Goal: Task Accomplishment & Management: Use online tool/utility

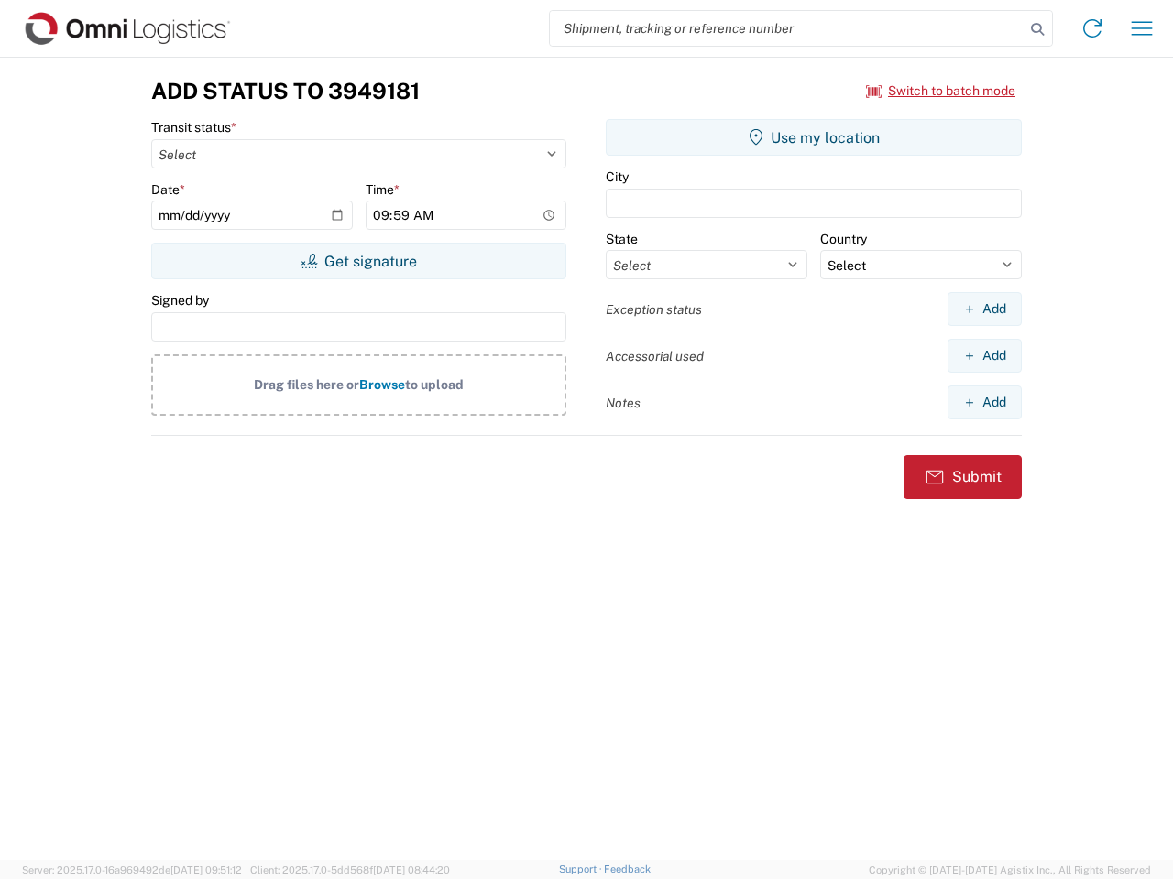
click at [787, 28] on input "search" at bounding box center [787, 28] width 475 height 35
click at [1037, 29] on icon at bounding box center [1037, 29] width 26 height 26
click at [1092, 28] on icon at bounding box center [1091, 28] width 29 height 29
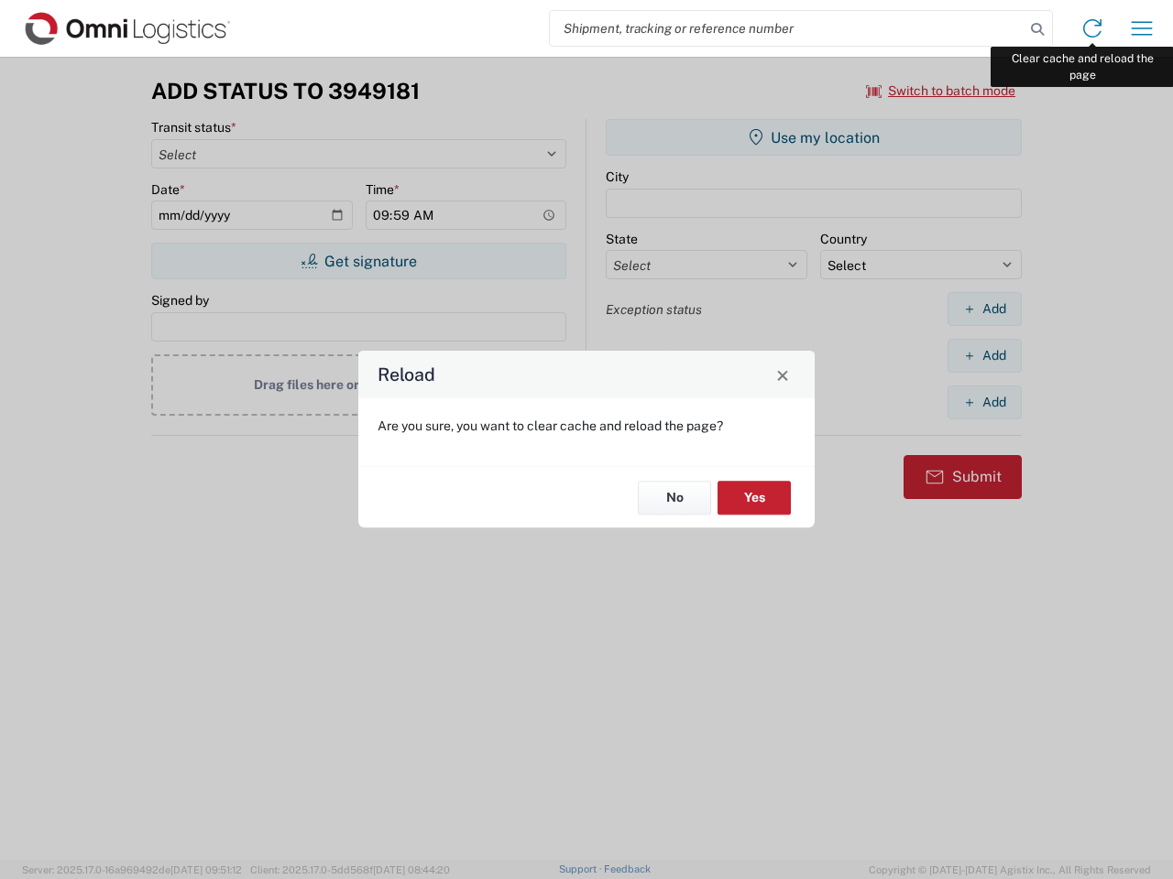
click at [1142, 28] on div "Reload Are you sure, you want to clear cache and reload the page? No Yes" at bounding box center [586, 439] width 1173 height 879
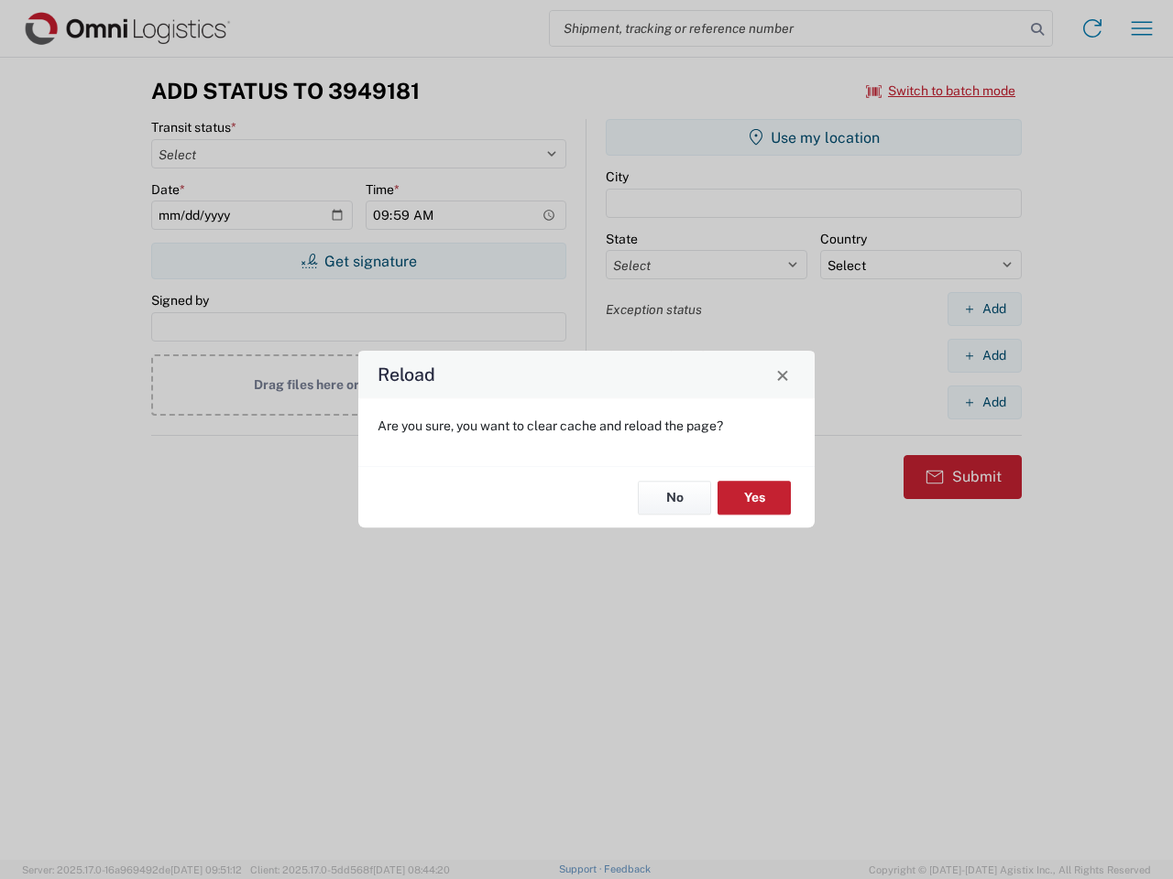
click at [941, 91] on div "Reload Are you sure, you want to clear cache and reload the page? No Yes" at bounding box center [586, 439] width 1173 height 879
click at [358, 261] on div "Reload Are you sure, you want to clear cache and reload the page? No Yes" at bounding box center [586, 439] width 1173 height 879
click at [814, 137] on div "Reload Are you sure, you want to clear cache and reload the page? No Yes" at bounding box center [586, 439] width 1173 height 879
click at [984, 309] on div "Reload Are you sure, you want to clear cache and reload the page? No Yes" at bounding box center [586, 439] width 1173 height 879
click at [984, 355] on div "Reload Are you sure, you want to clear cache and reload the page? No Yes" at bounding box center [586, 439] width 1173 height 879
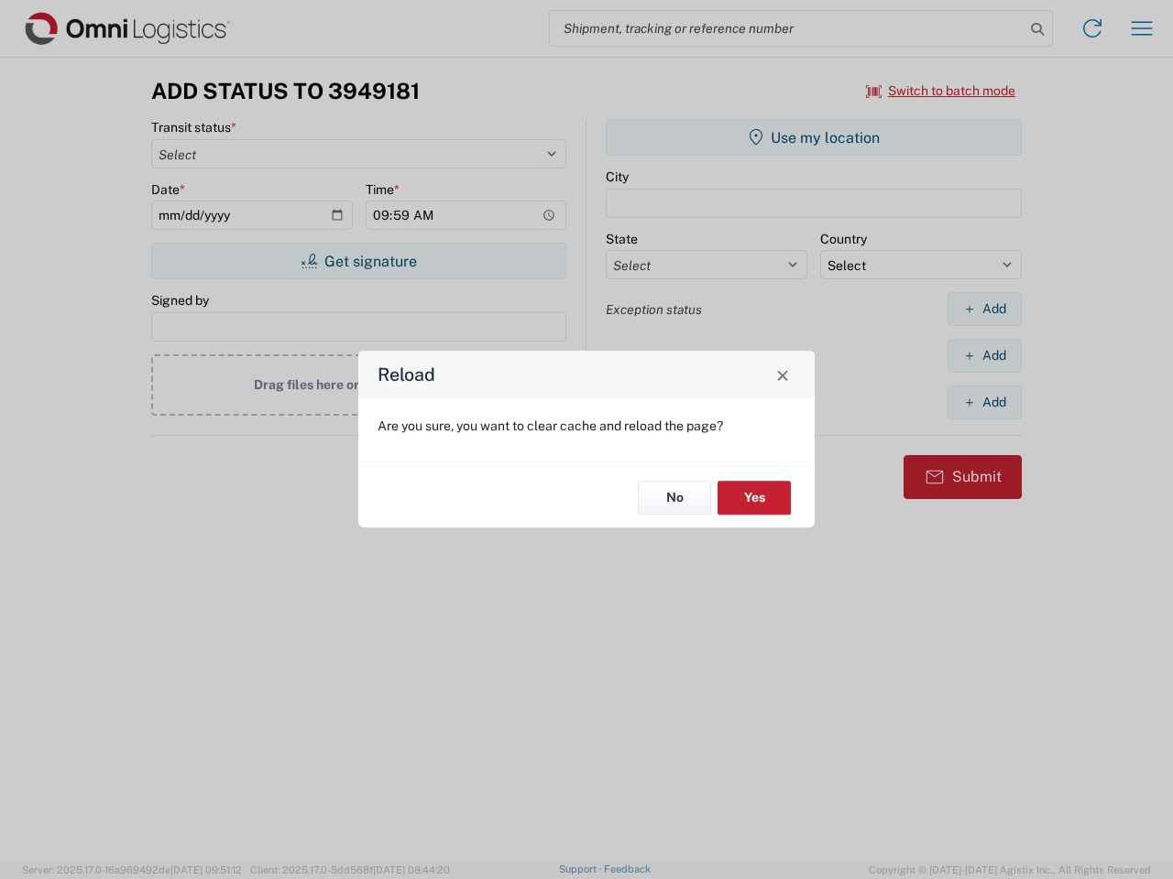
click at [984, 402] on div "Reload Are you sure, you want to clear cache and reload the page? No Yes" at bounding box center [586, 439] width 1173 height 879
